Goal: Task Accomplishment & Management: Manage account settings

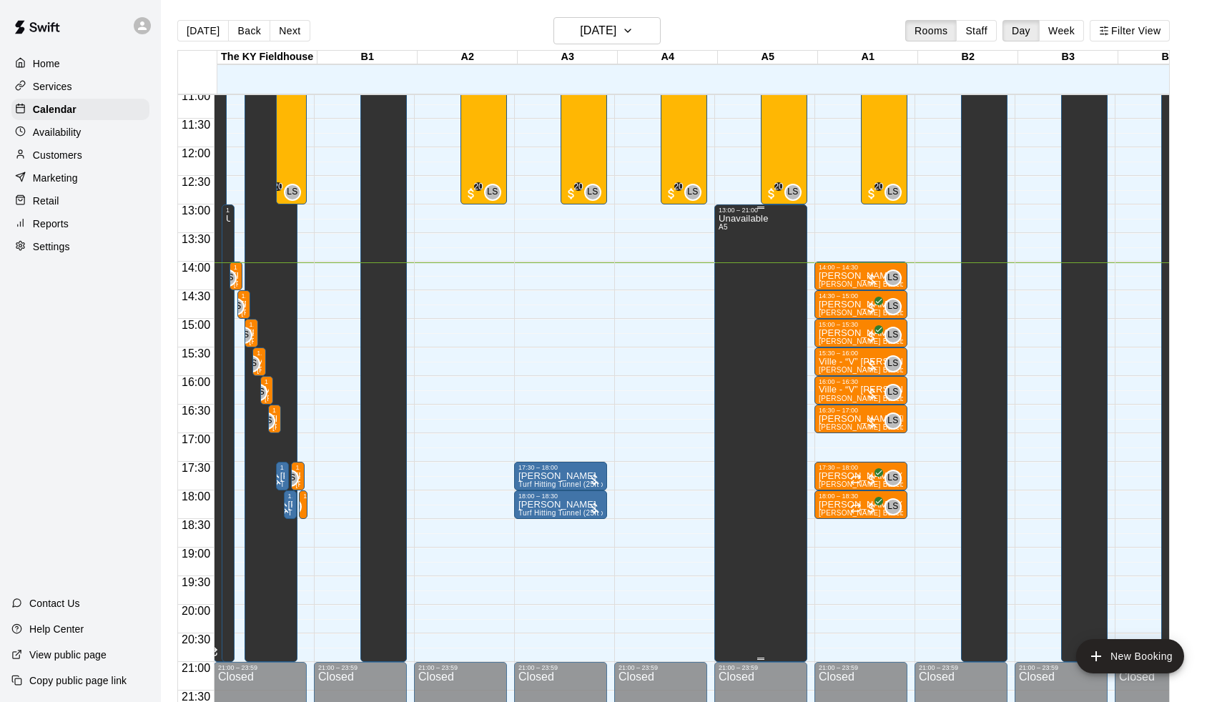
scroll to position [634, 0]
click at [874, 281] on div at bounding box center [872, 280] width 14 height 14
click at [879, 315] on img "edit" at bounding box center [882, 321] width 16 height 16
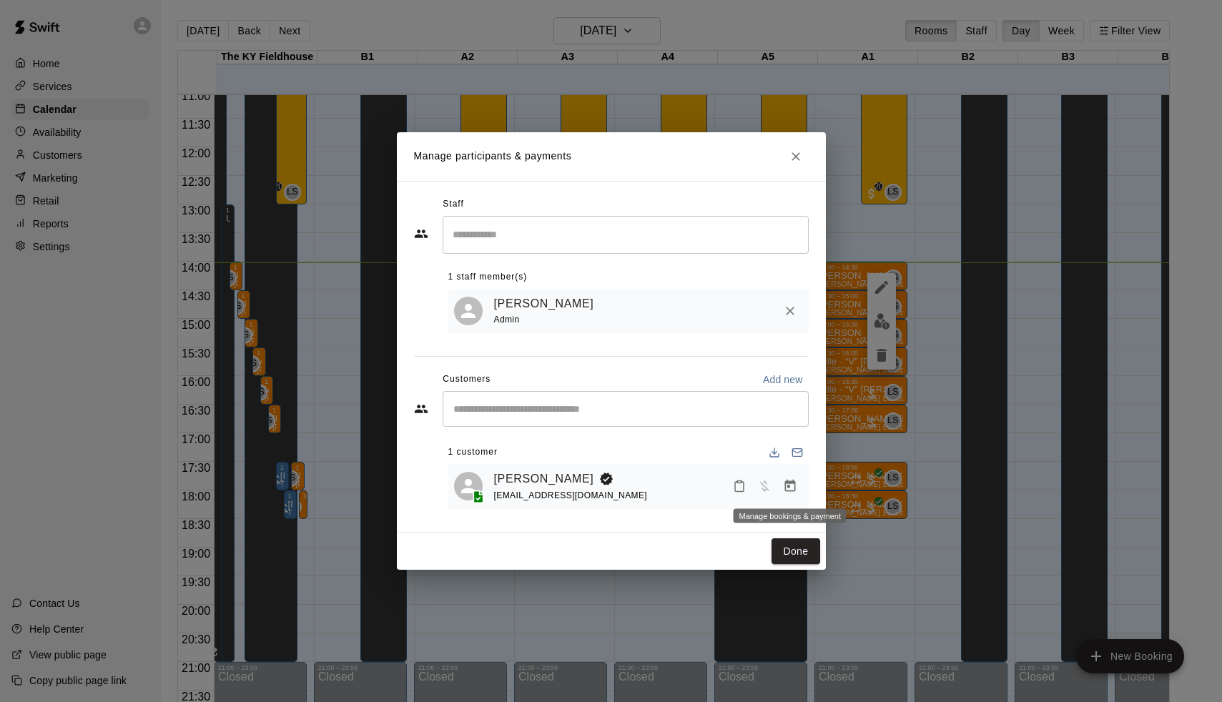
click at [798, 476] on button "Manage bookings & payment" at bounding box center [791, 487] width 26 height 26
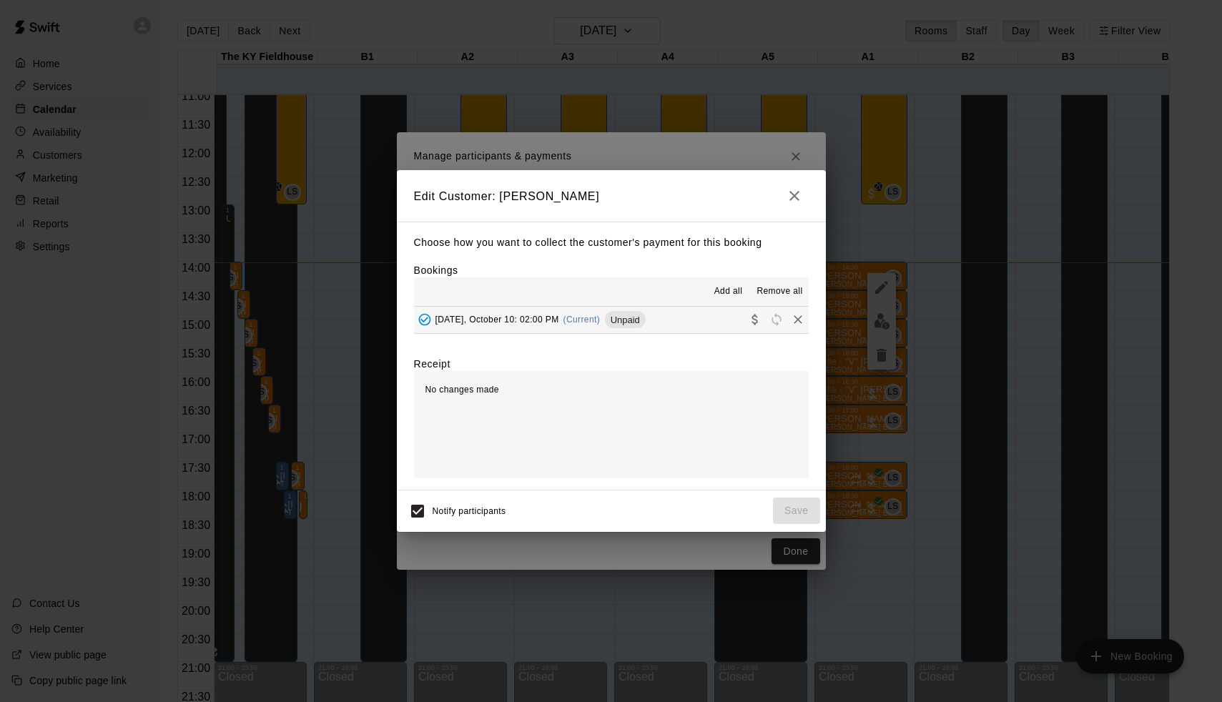
click at [583, 300] on div "Add all Remove all" at bounding box center [611, 292] width 395 height 29
click at [581, 328] on div "Friday, October 10: 02:00 PM (Current) Unpaid" at bounding box center [530, 319] width 232 height 21
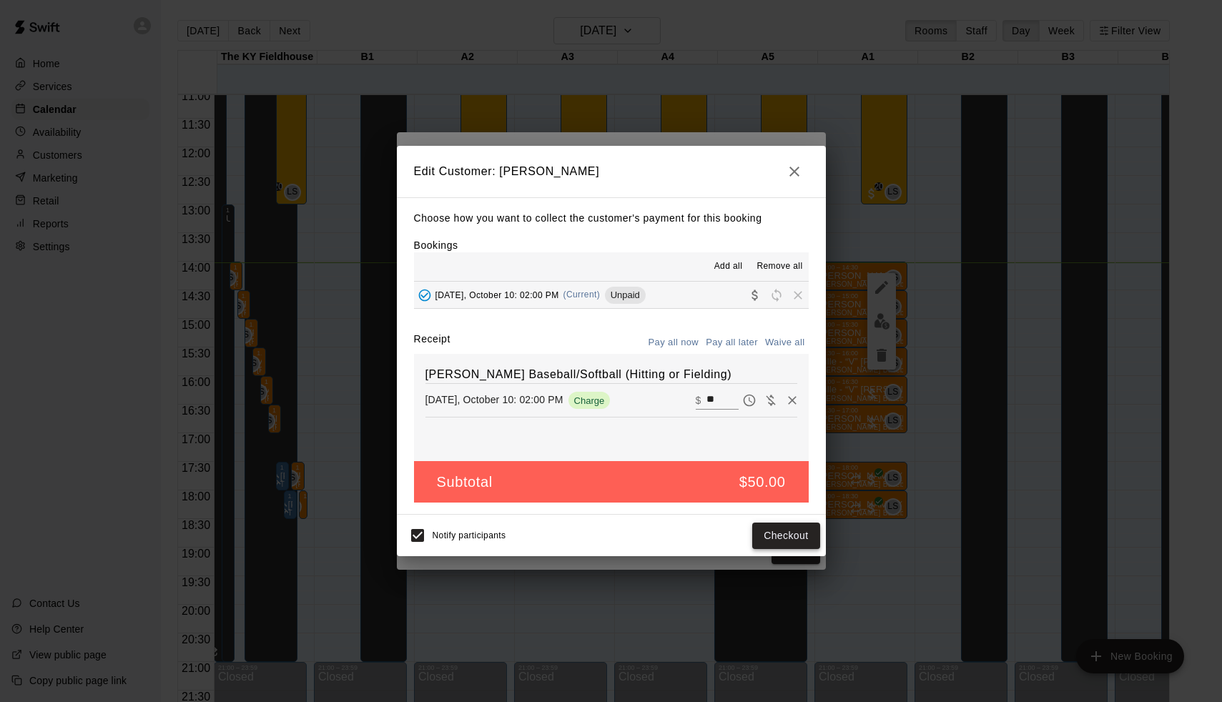
click at [793, 531] on button "Checkout" at bounding box center [786, 536] width 67 height 26
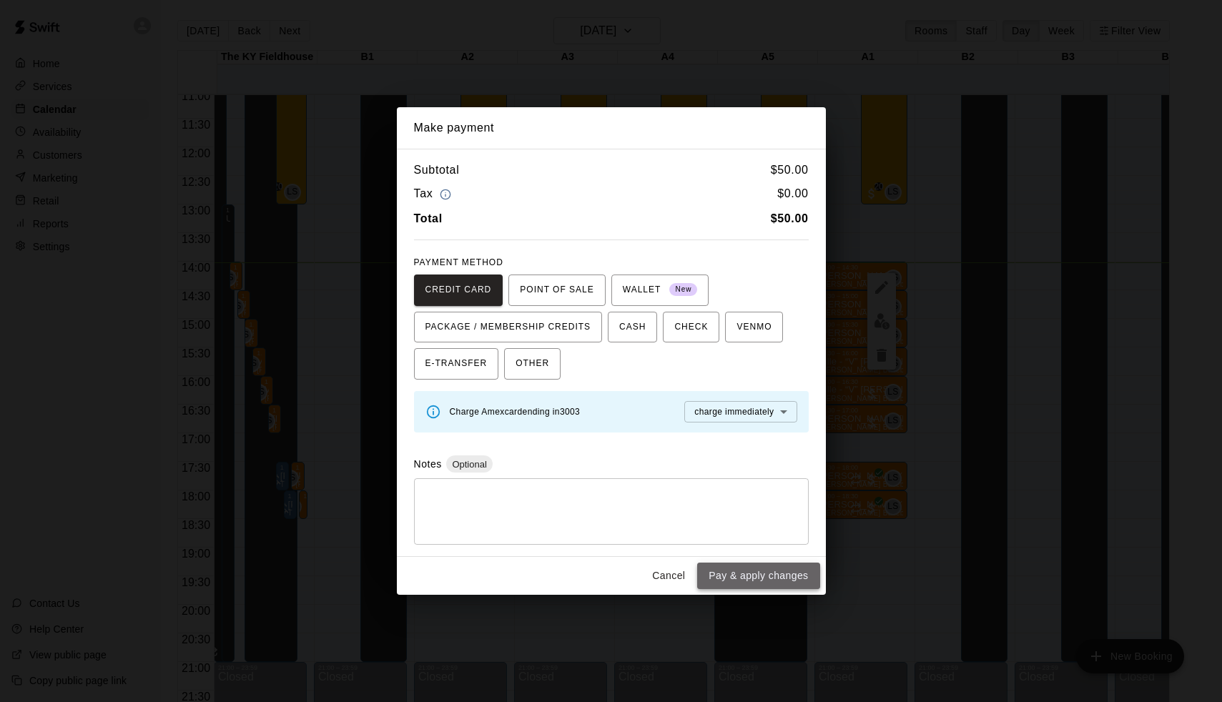
click at [784, 572] on button "Pay & apply changes" at bounding box center [758, 576] width 122 height 26
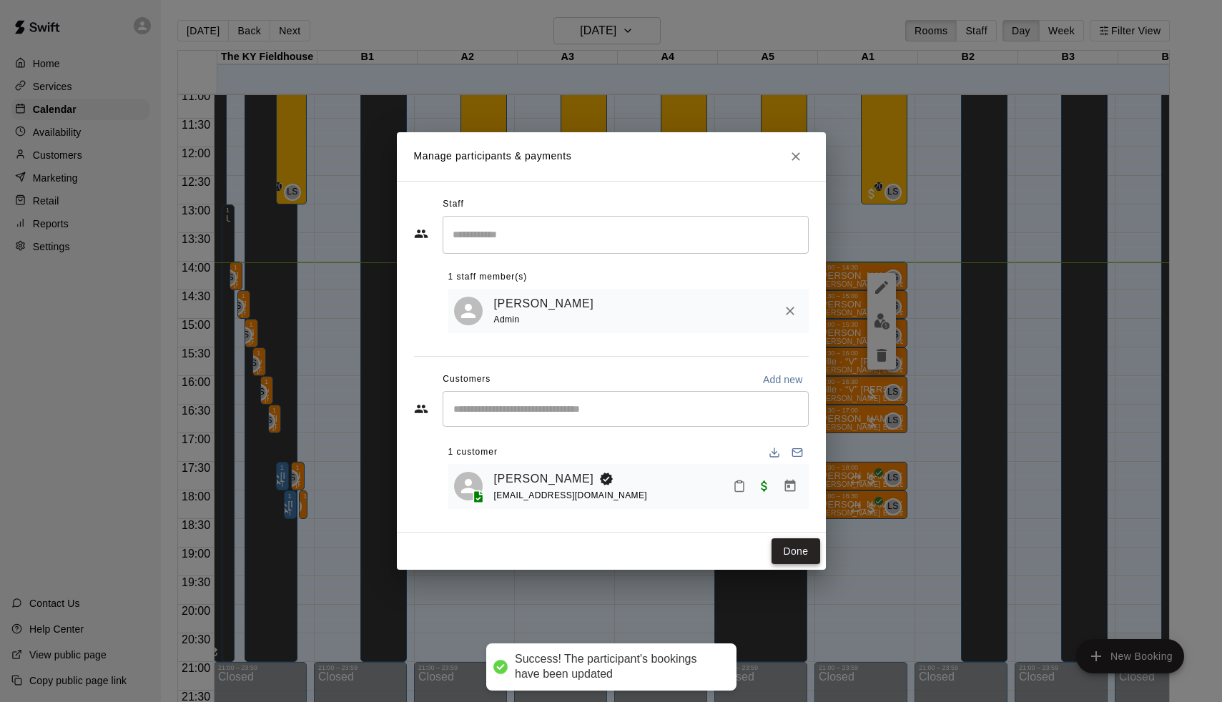
click at [791, 552] on button "Done" at bounding box center [796, 552] width 48 height 26
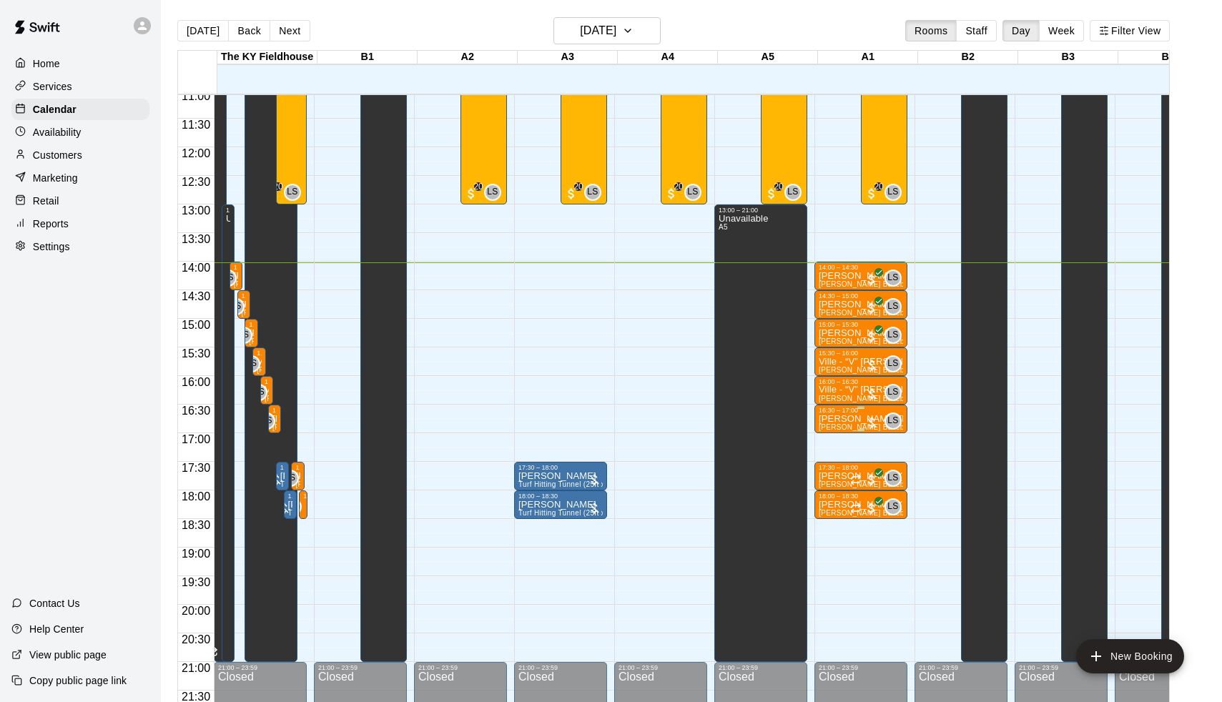
click at [876, 422] on div at bounding box center [872, 423] width 14 height 14
click at [876, 465] on img "edit" at bounding box center [882, 464] width 16 height 16
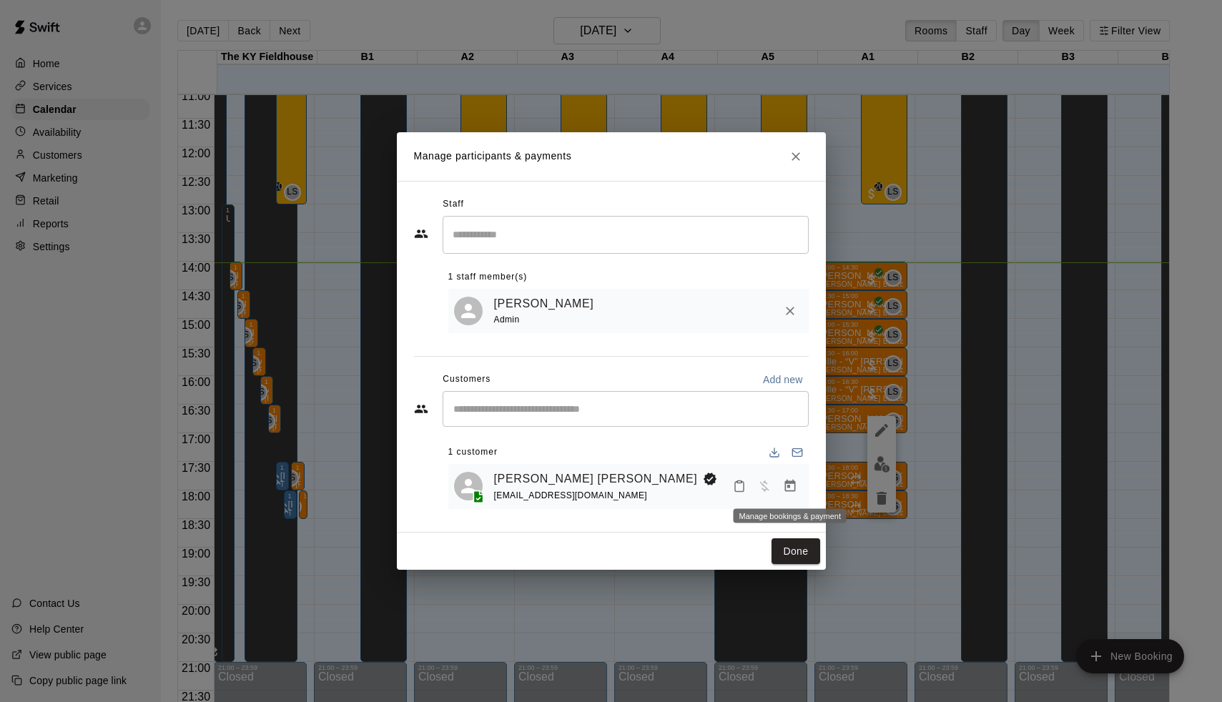
click at [782, 486] on button "Manage bookings & payment" at bounding box center [791, 487] width 26 height 26
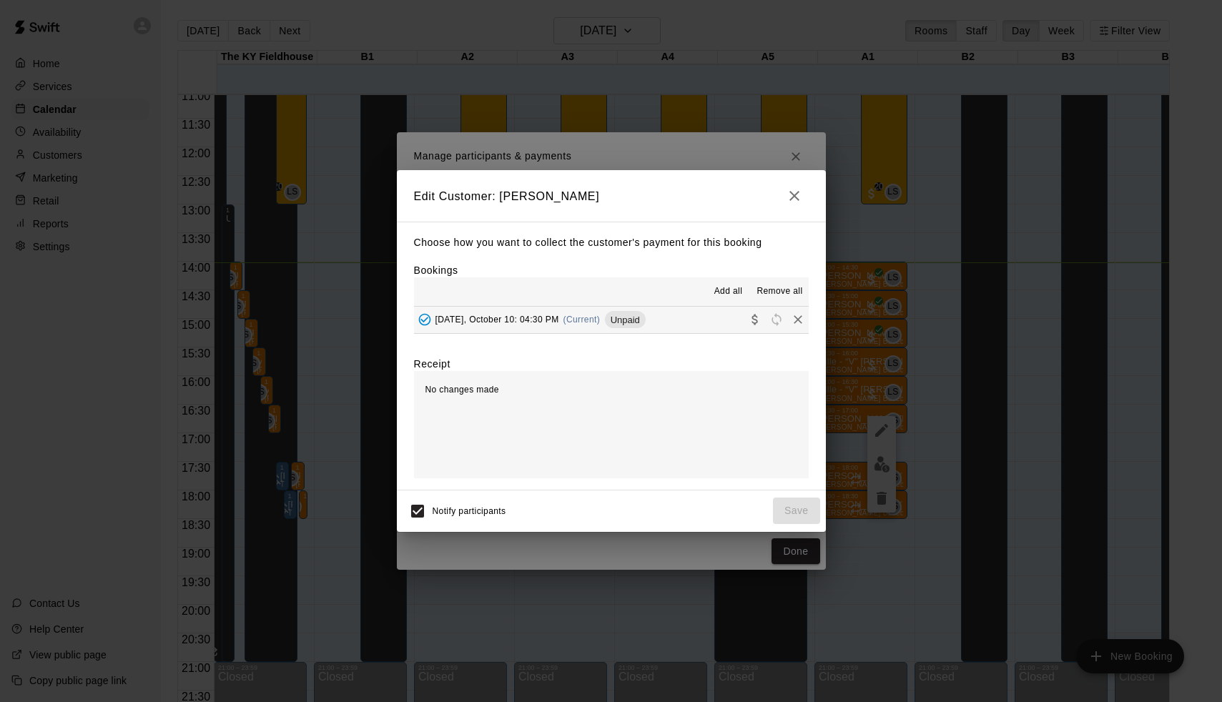
click at [604, 343] on div "Choose how you want to collect the customer's payment for this booking Bookings…" at bounding box center [611, 356] width 429 height 268
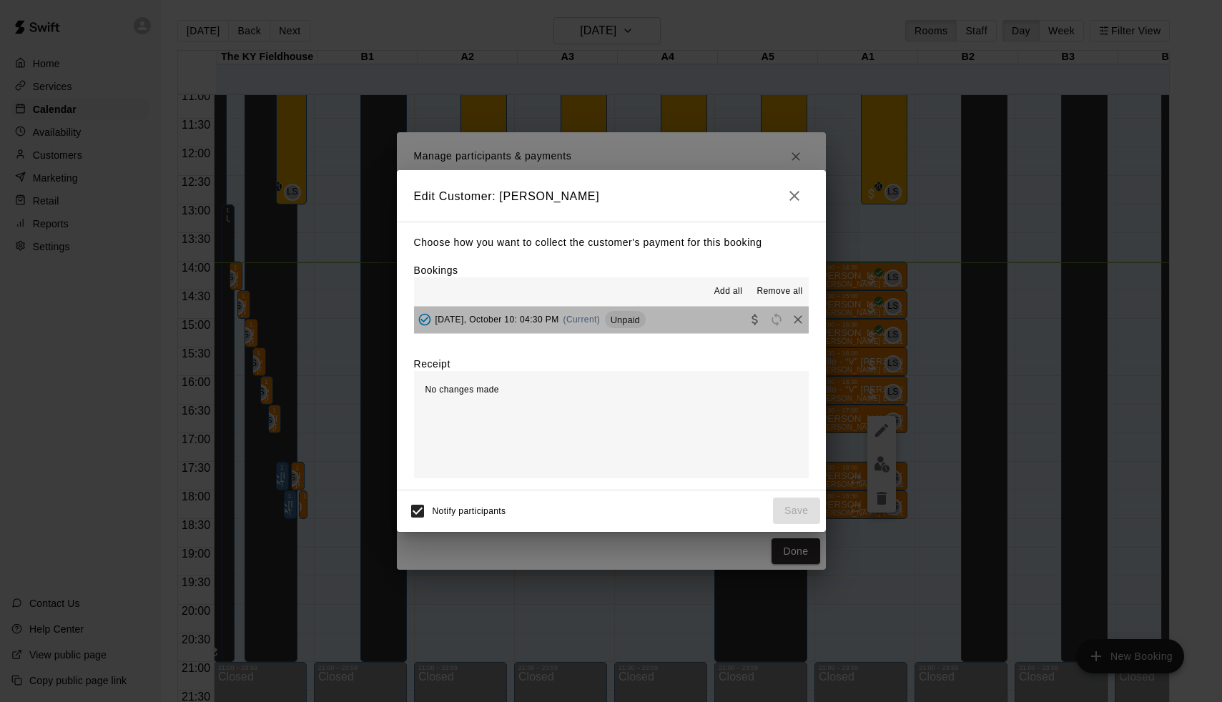
click at [612, 323] on span "Unpaid" at bounding box center [625, 320] width 41 height 11
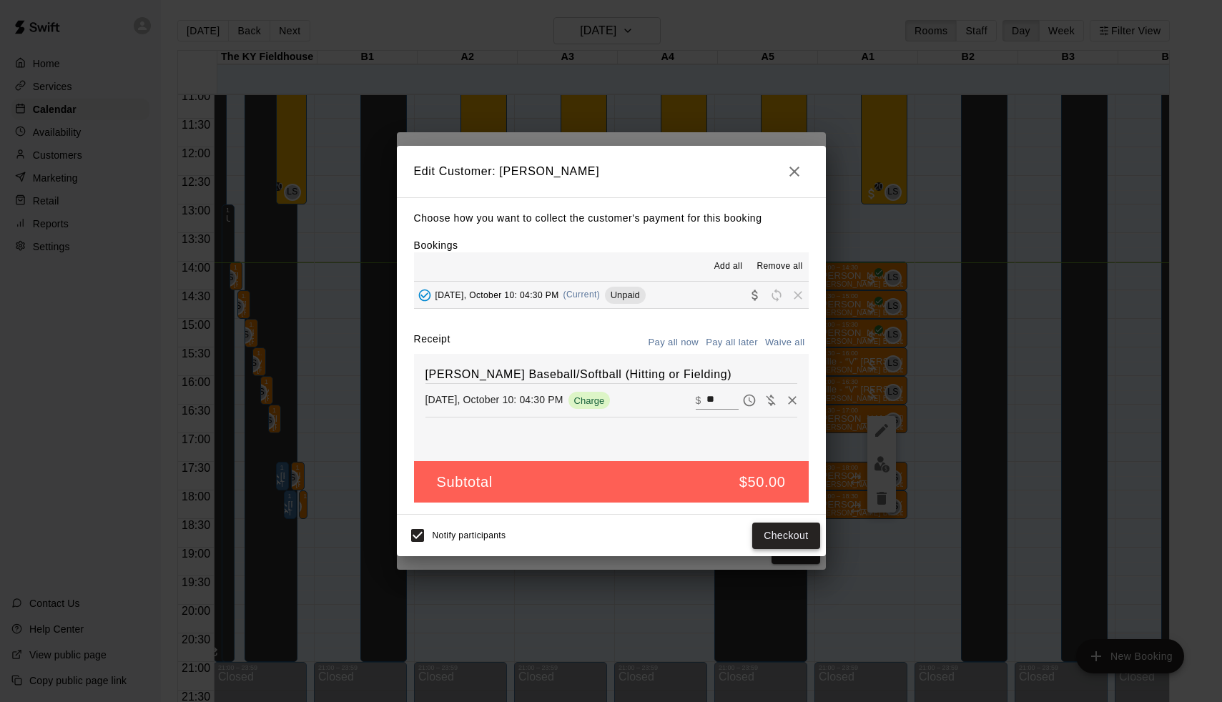
click at [793, 525] on button "Checkout" at bounding box center [786, 536] width 67 height 26
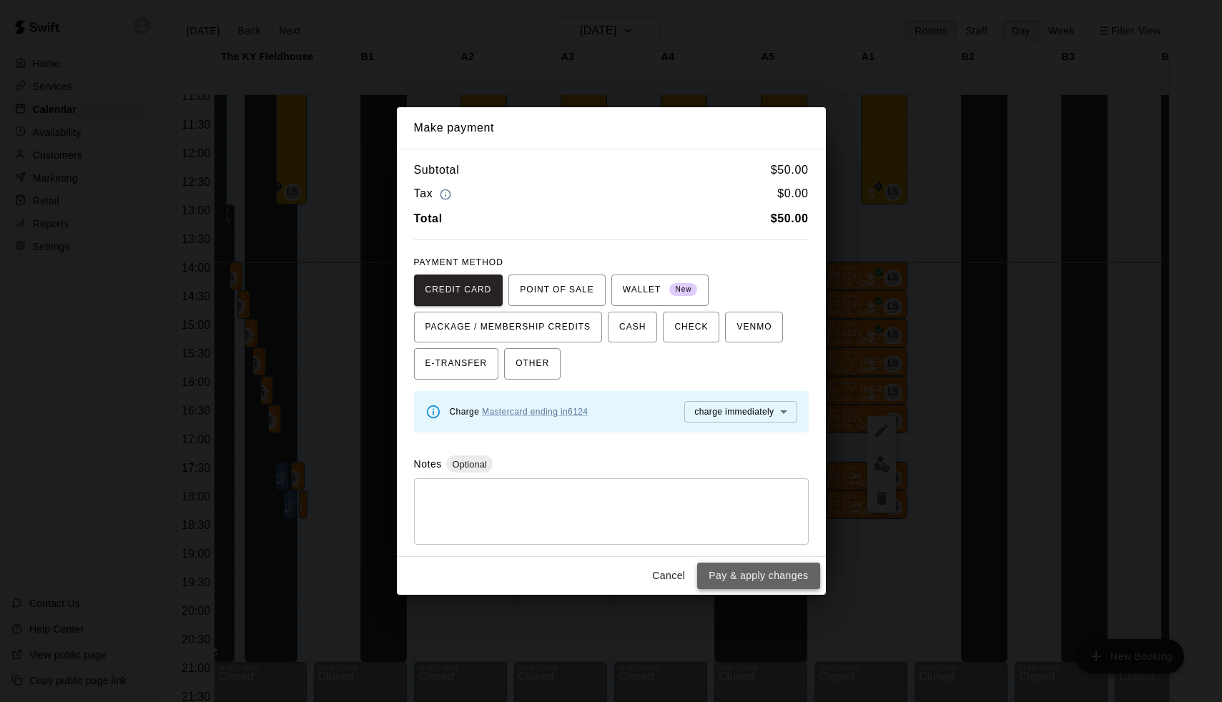
click at [788, 567] on button "Pay & apply changes" at bounding box center [758, 576] width 122 height 26
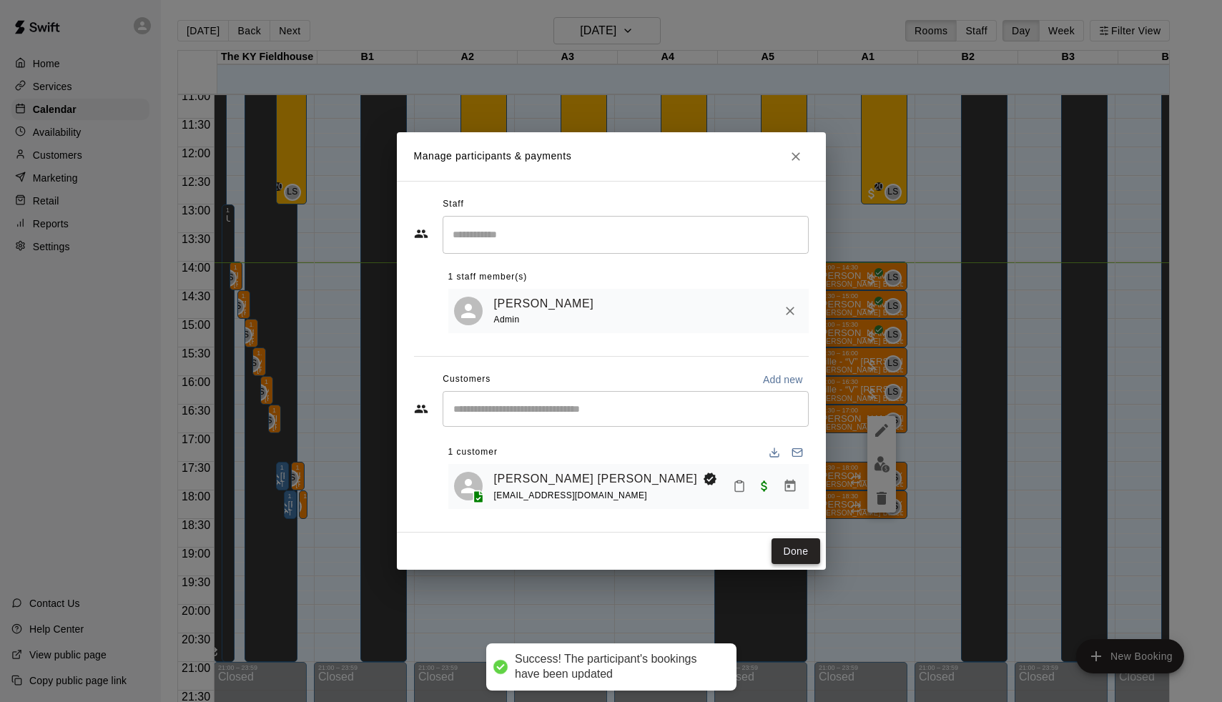
click at [795, 547] on button "Done" at bounding box center [796, 552] width 48 height 26
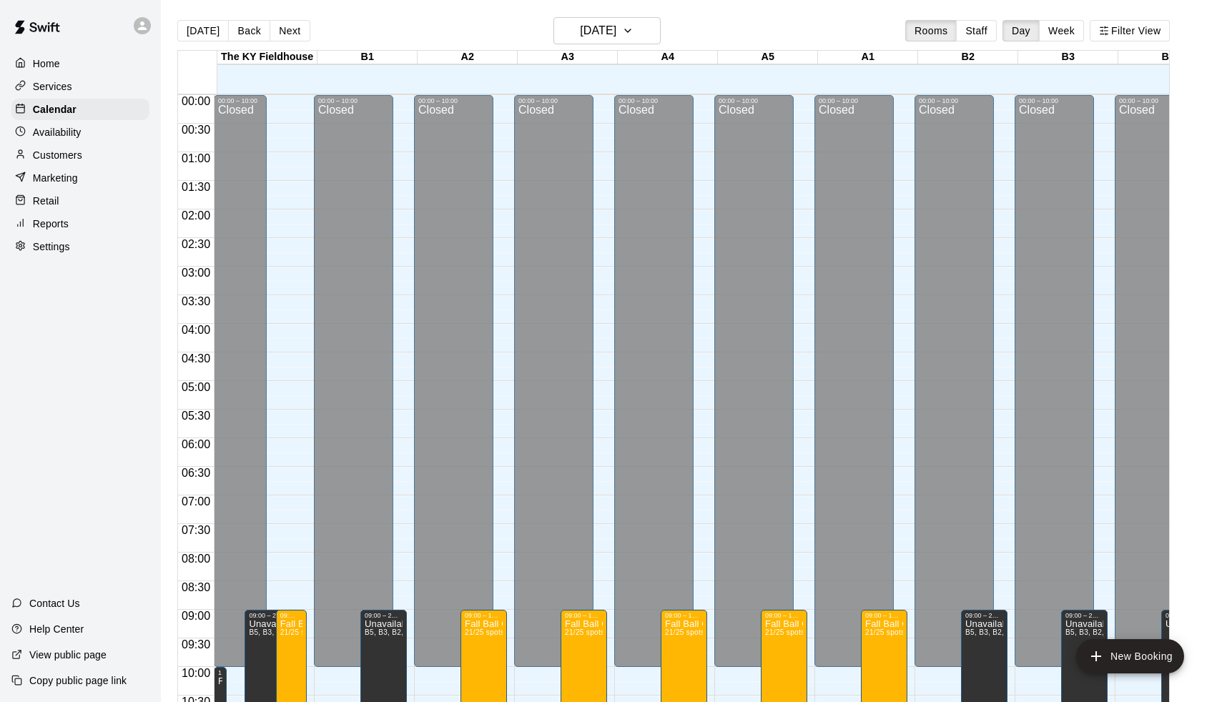
scroll to position [707, 0]
